Goal: Find specific fact: Find specific fact

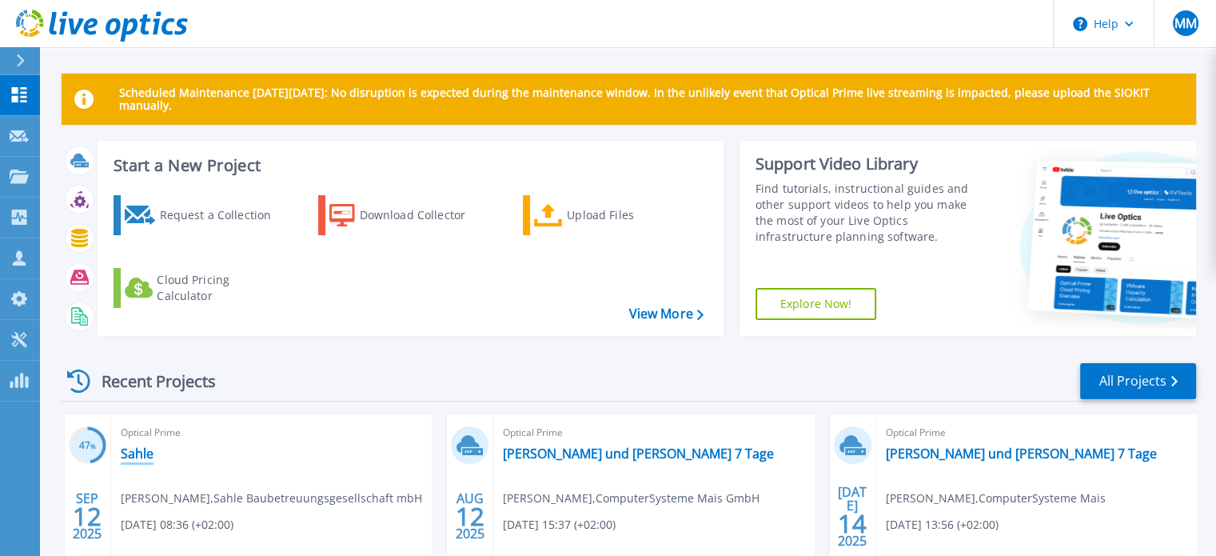
click at [126, 457] on link "Sahle" at bounding box center [137, 453] width 33 height 16
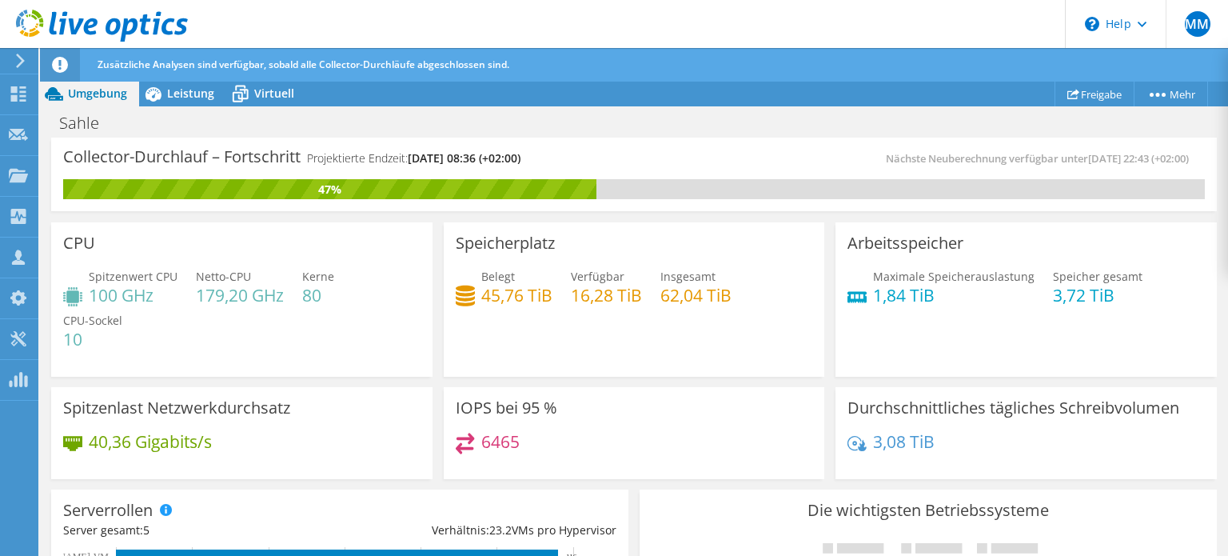
scroll to position [325, 0]
click at [200, 97] on span "Leistung" at bounding box center [190, 93] width 47 height 15
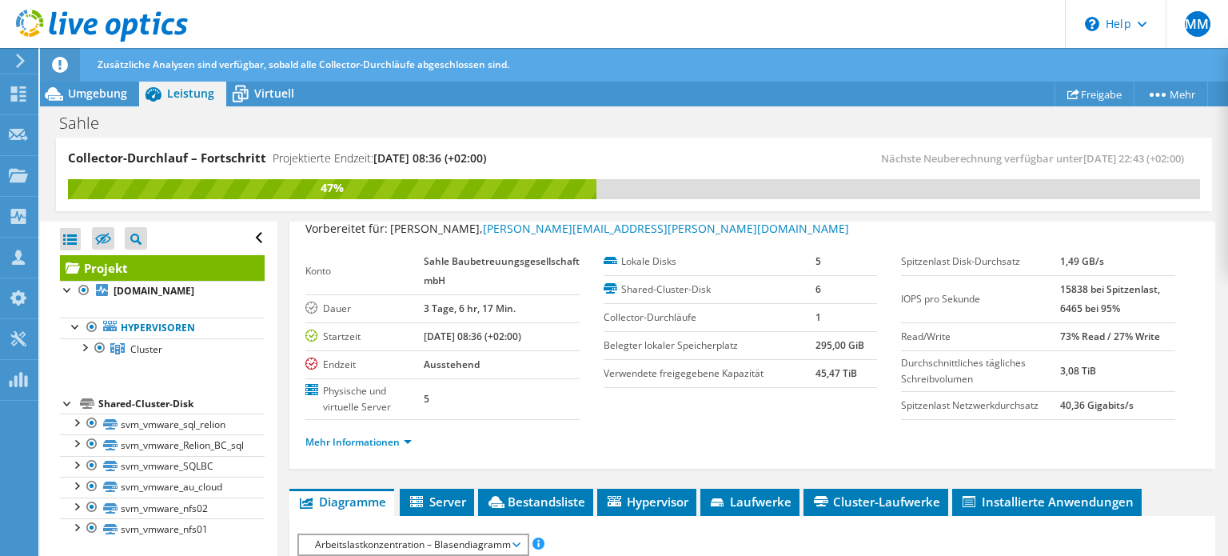
scroll to position [0, 0]
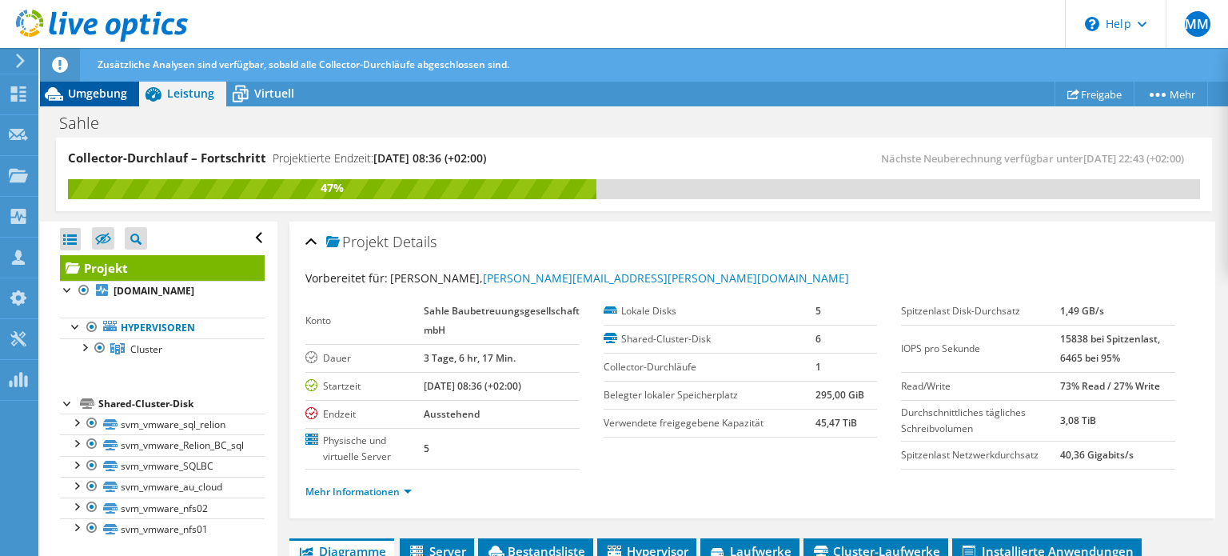
click at [118, 96] on span "Umgebung" at bounding box center [97, 93] width 59 height 15
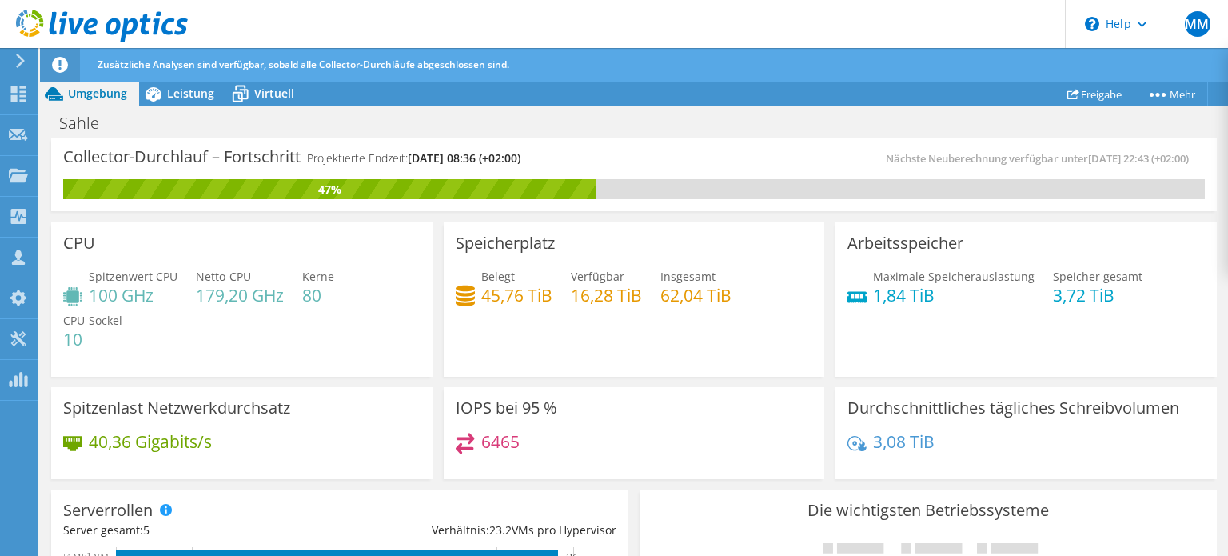
scroll to position [29, 0]
click at [267, 96] on span "Virtuell" at bounding box center [274, 93] width 40 height 15
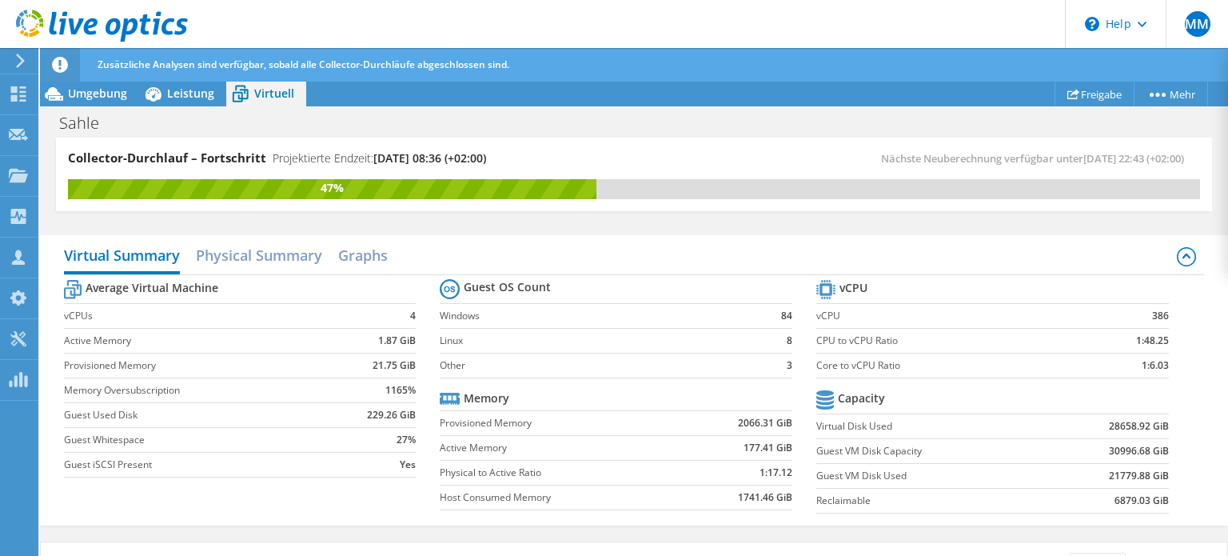
scroll to position [150, 0]
click at [110, 95] on span "Umgebung" at bounding box center [97, 93] width 59 height 15
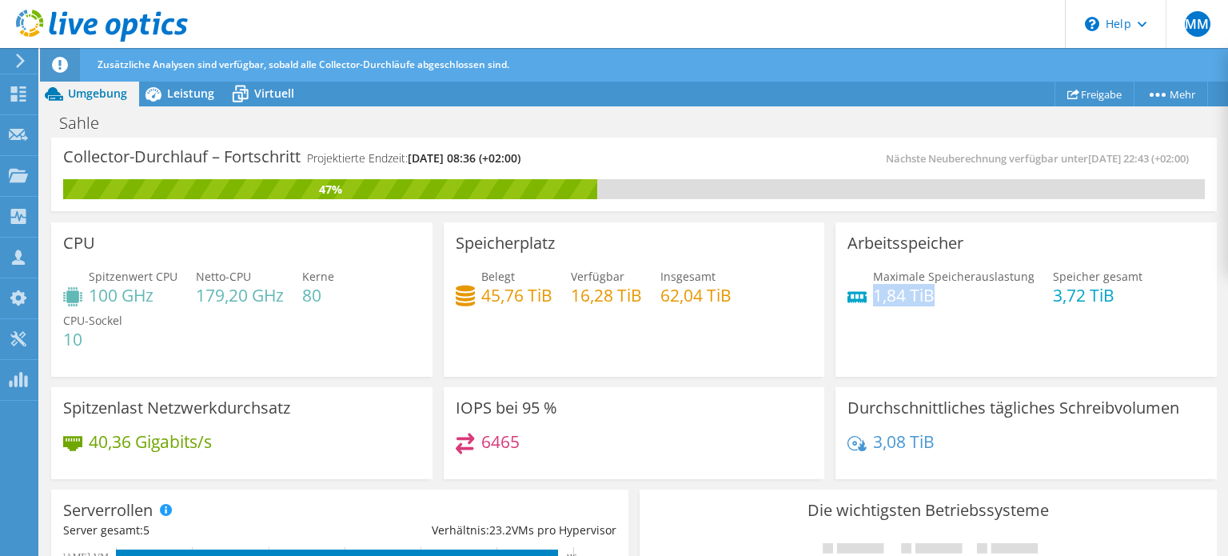
drag, startPoint x: 924, startPoint y: 293, endPoint x: 867, endPoint y: 300, distance: 57.9
click at [873, 300] on h4 "1,84 TiB" at bounding box center [954, 295] width 162 height 18
copy h4 "1,84 TiB"
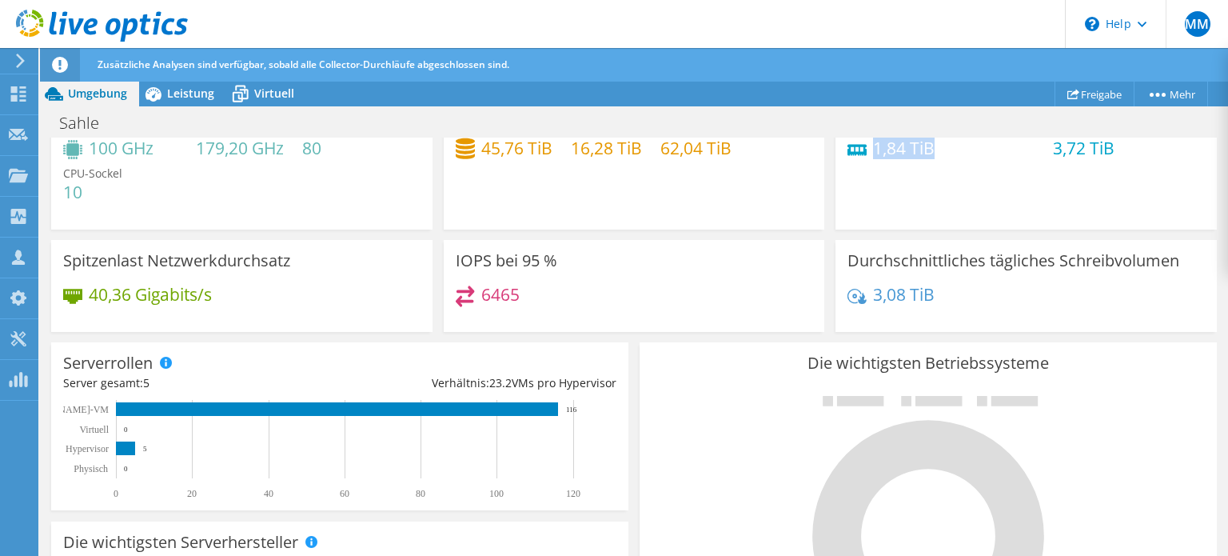
scroll to position [0, 0]
